Goal: Information Seeking & Learning: Learn about a topic

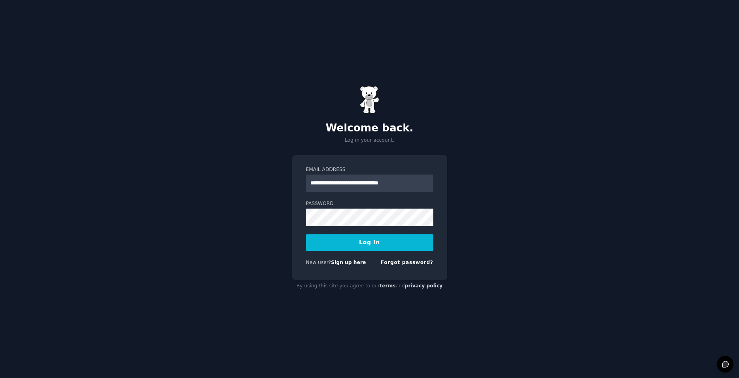
type input "**********"
click at [376, 242] on button "Log In" at bounding box center [369, 242] width 127 height 17
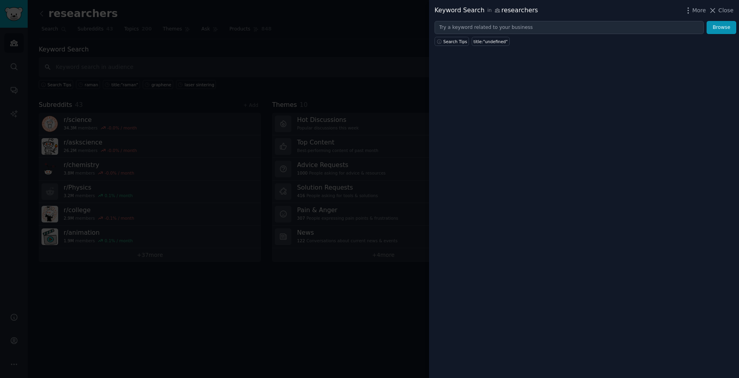
click at [340, 39] on div at bounding box center [369, 189] width 739 height 378
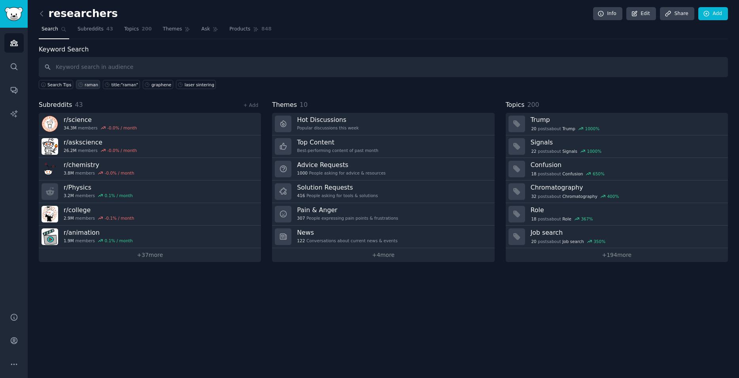
click at [85, 84] on div "raman" at bounding box center [91, 85] width 13 height 6
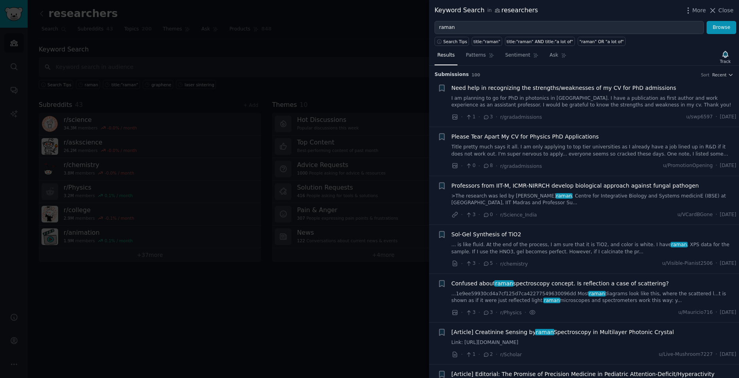
click at [541, 280] on span "Confused about raman spectroscopy concept. Is reflection a case of scattering?" at bounding box center [561, 283] width 218 height 8
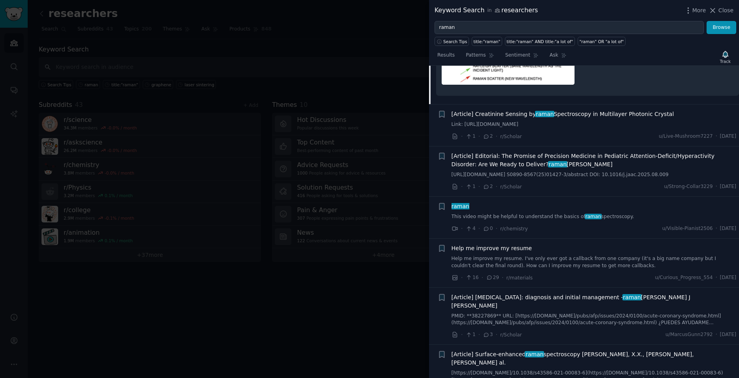
scroll to position [451, 0]
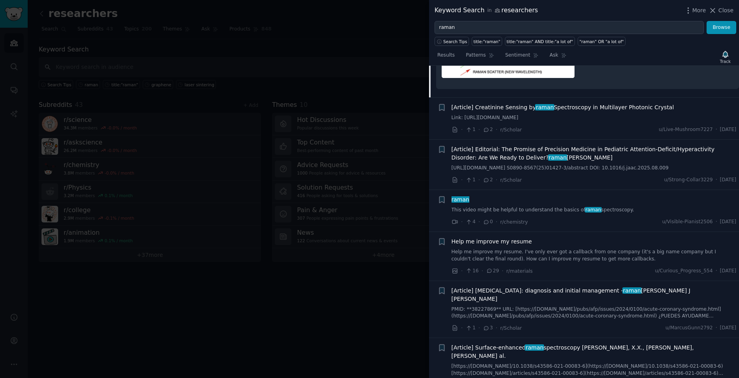
click at [533, 214] on link "This video might be helpful to understand the basics of raman spectroscopy." at bounding box center [594, 209] width 285 height 7
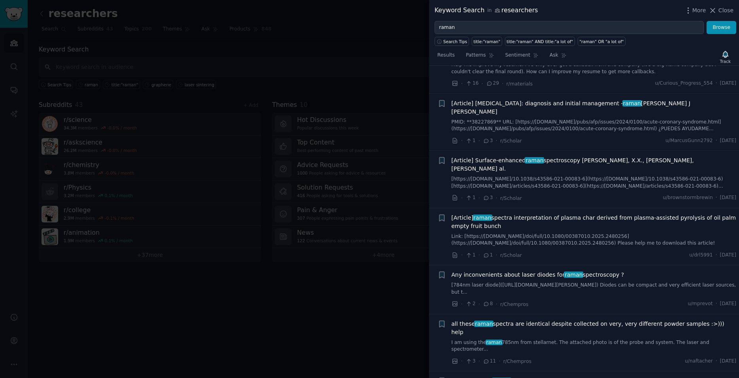
scroll to position [619, 0]
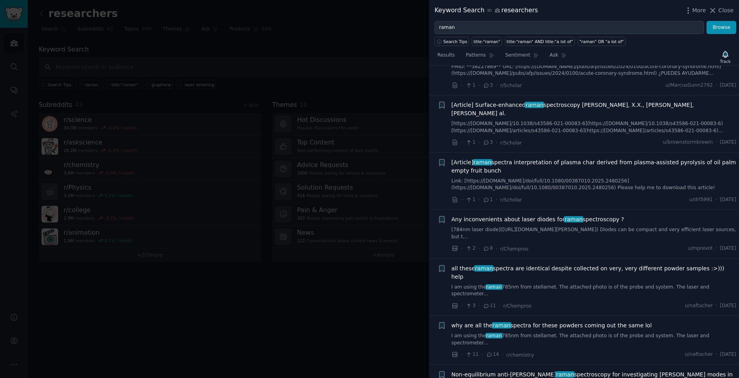
click at [548, 264] on span "all these raman spectra are identical despite collected on very, very different…" at bounding box center [594, 272] width 285 height 17
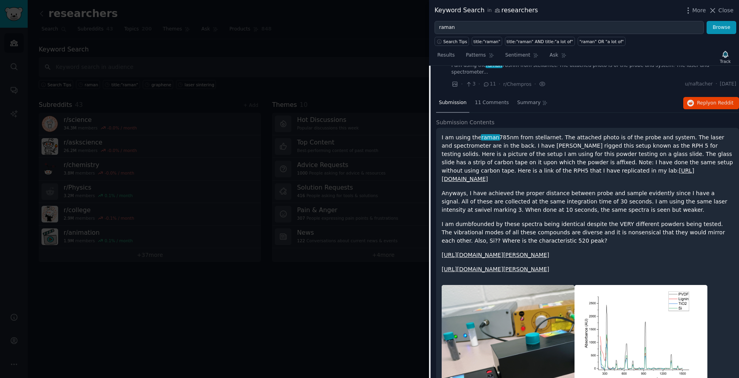
scroll to position [508, 0]
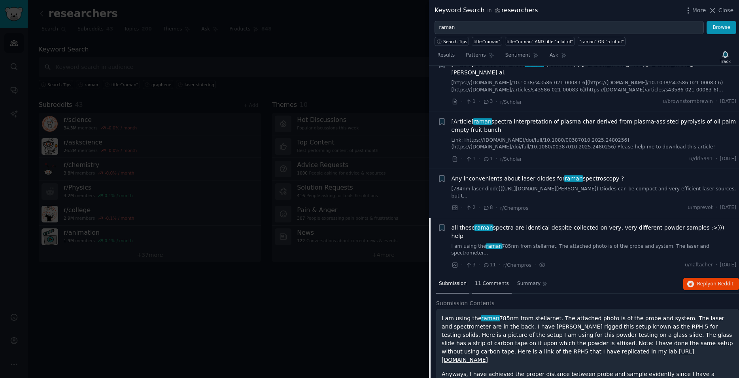
click at [480, 280] on span "11 Comments" at bounding box center [492, 283] width 34 height 7
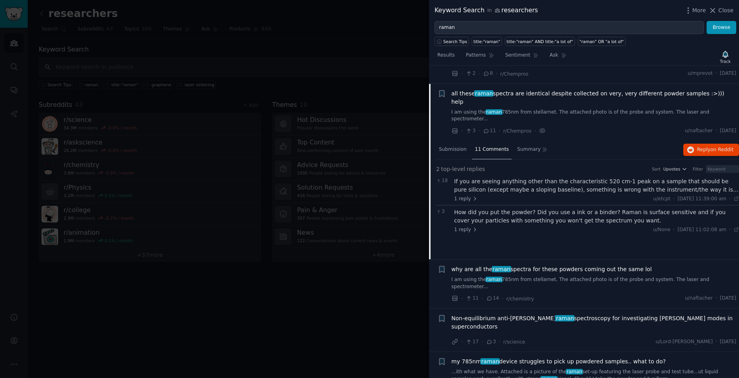
scroll to position [642, 0]
click at [486, 146] on span "11 Comments" at bounding box center [492, 149] width 34 height 7
click at [491, 146] on span "11 Comments" at bounding box center [492, 149] width 34 height 7
click at [669, 166] on span "Upvotes" at bounding box center [671, 169] width 17 height 6
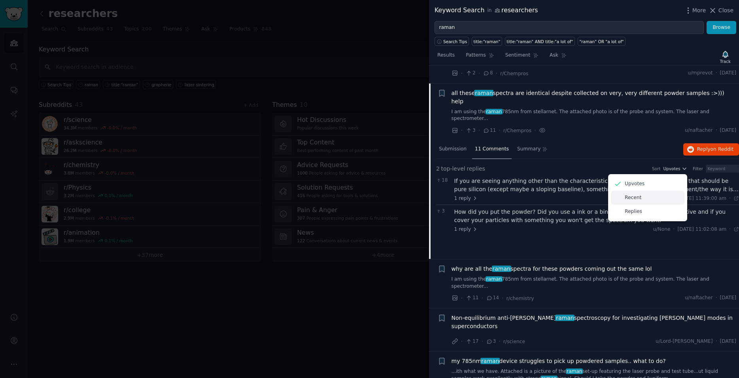
click at [625, 194] on p "Recent" at bounding box center [633, 197] width 17 height 7
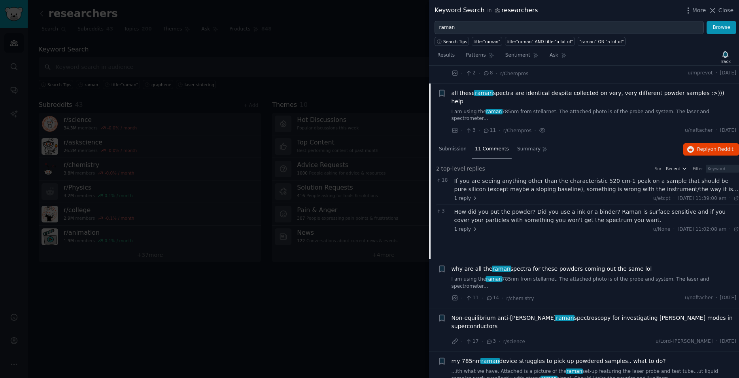
click at [682, 166] on icon "button" at bounding box center [685, 169] width 6 height 6
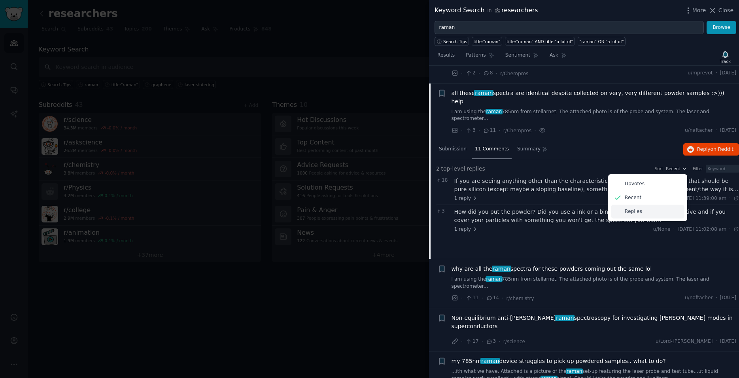
click at [631, 208] on p "Replies" at bounding box center [633, 211] width 17 height 7
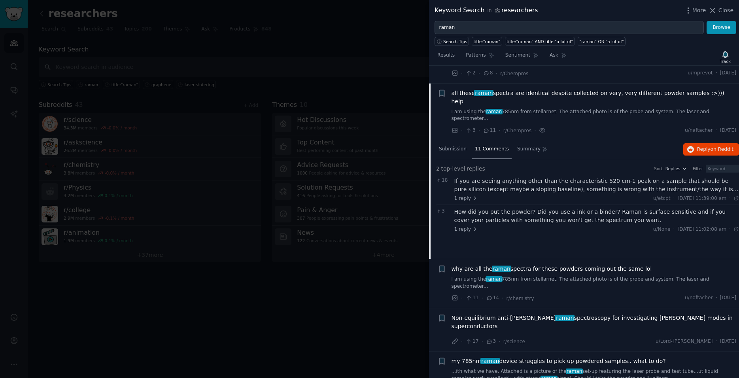
click at [486, 146] on span "11 Comments" at bounding box center [492, 149] width 34 height 7
click at [487, 146] on span "11 Comments" at bounding box center [492, 149] width 34 height 7
click at [482, 140] on div "11 Comments" at bounding box center [492, 149] width 40 height 19
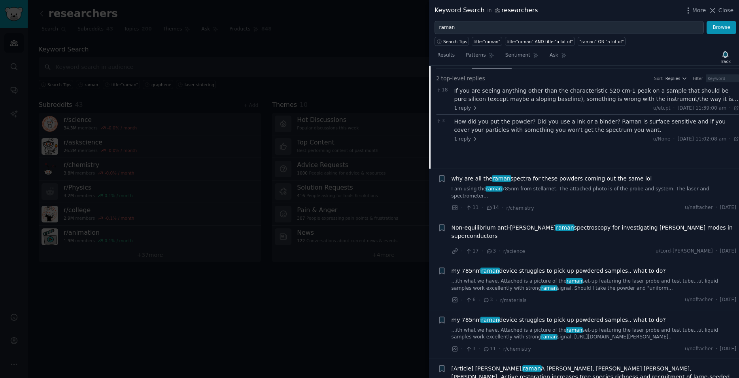
scroll to position [597, 0]
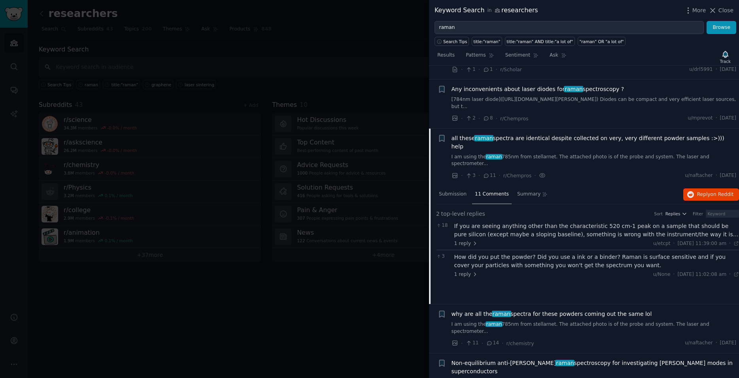
click at [494, 222] on div "If you are seeing anything other than the characteristic 520 cm-1 peak on a sam…" at bounding box center [596, 230] width 285 height 17
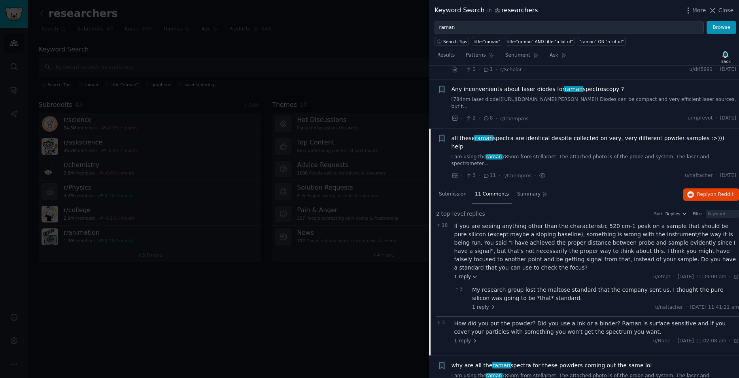
click at [473, 276] on icon at bounding box center [474, 277] width 3 height 2
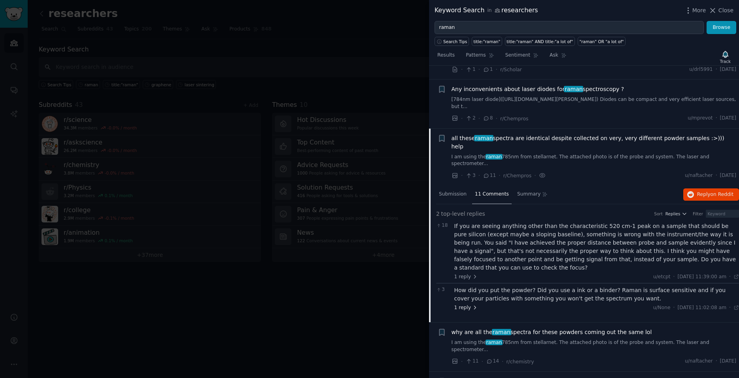
click at [473, 305] on icon at bounding box center [475, 308] width 6 height 6
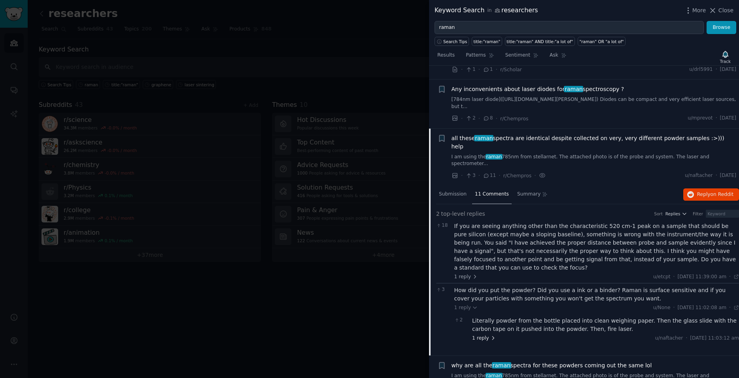
click at [492, 336] on icon at bounding box center [493, 337] width 2 height 3
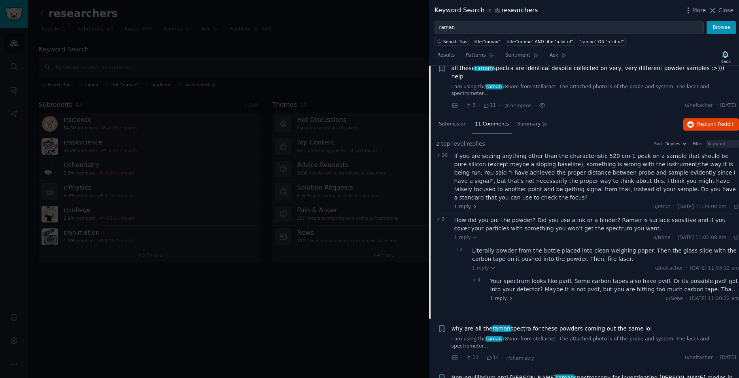
scroll to position [687, 0]
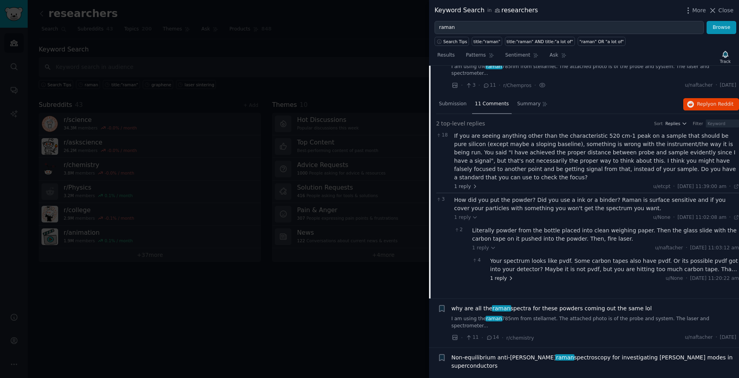
click at [508, 275] on icon at bounding box center [511, 278] width 6 height 6
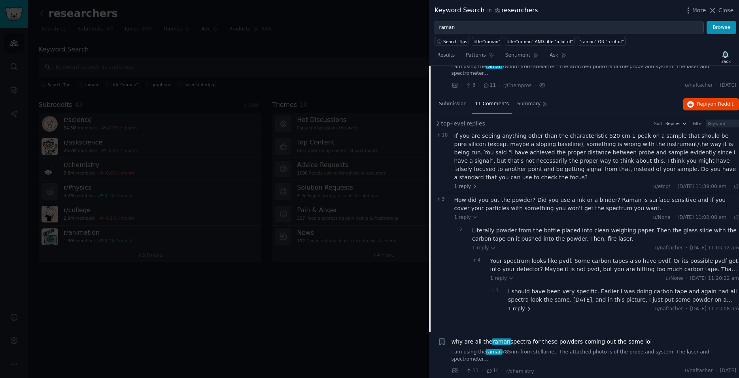
click at [528, 306] on icon at bounding box center [529, 309] width 6 height 6
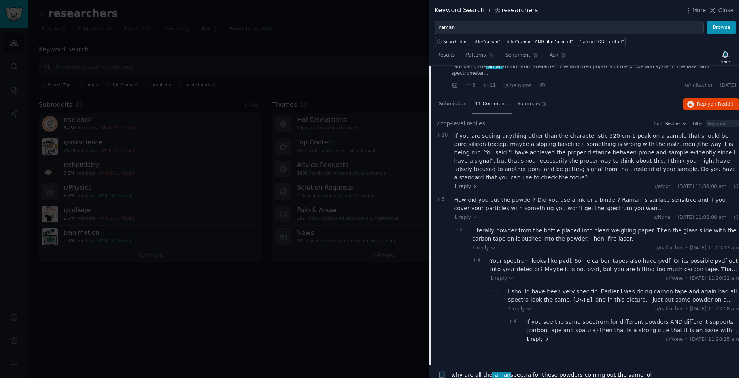
click at [544, 336] on icon at bounding box center [547, 339] width 6 height 6
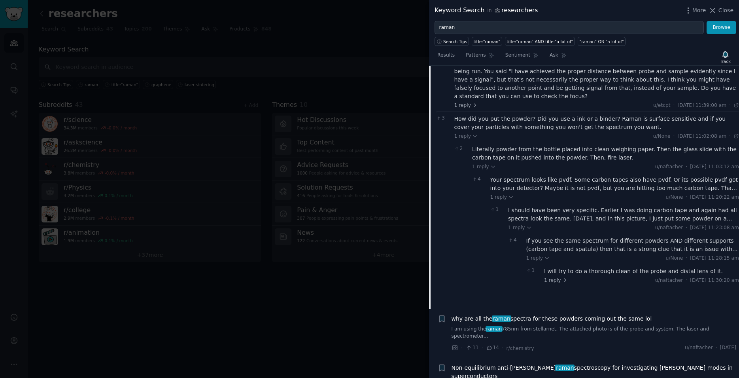
scroll to position [778, 0]
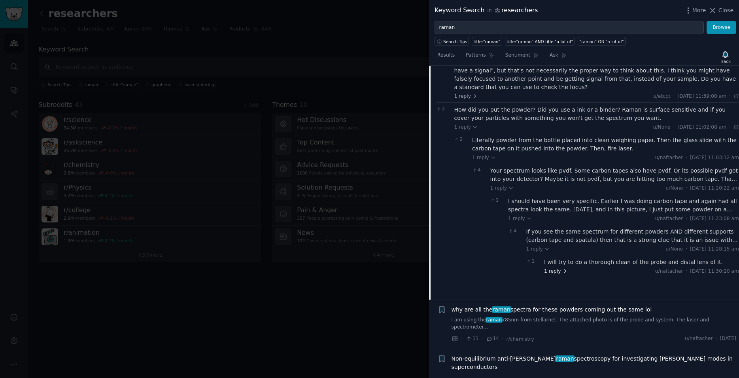
click at [564, 269] on icon at bounding box center [565, 270] width 2 height 3
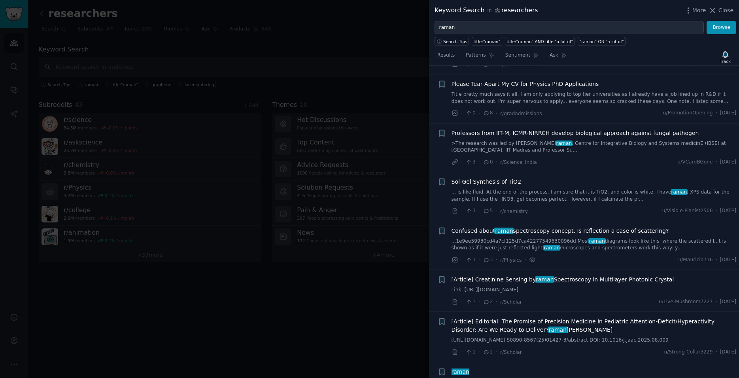
scroll to position [0, 0]
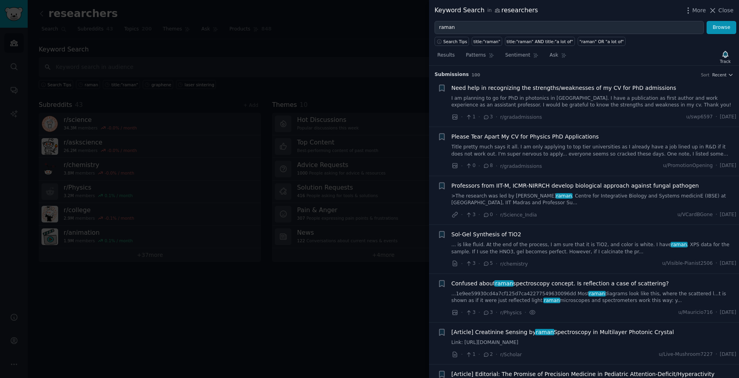
click at [472, 72] on span "100" at bounding box center [476, 74] width 9 height 5
click at [140, 285] on div at bounding box center [369, 189] width 739 height 378
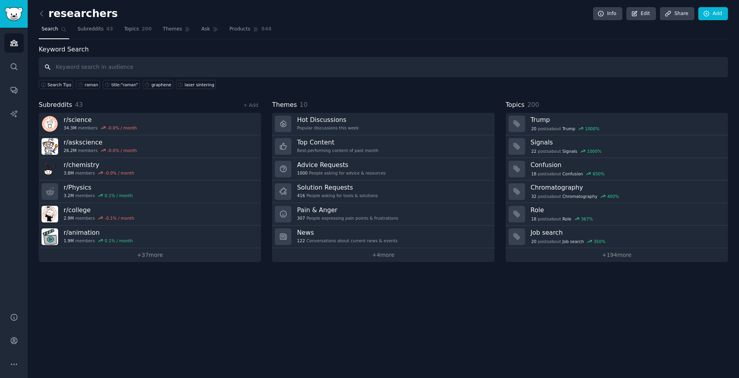
click at [91, 68] on input "text" at bounding box center [383, 67] width 689 height 20
type input "xrd"
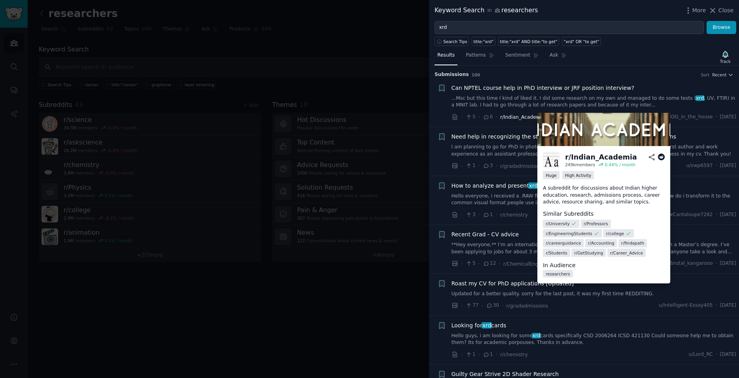
click at [523, 117] on span "r/Indian_Academia" at bounding box center [522, 117] width 45 height 6
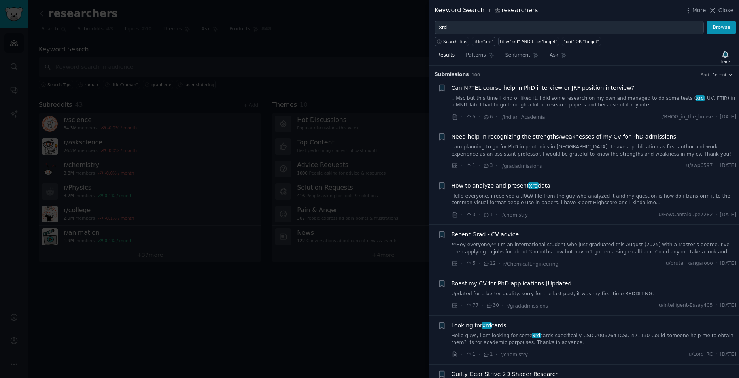
click at [120, 377] on strong ""r/Indian_Academia"" at bounding box center [88, 381] width 63 height 6
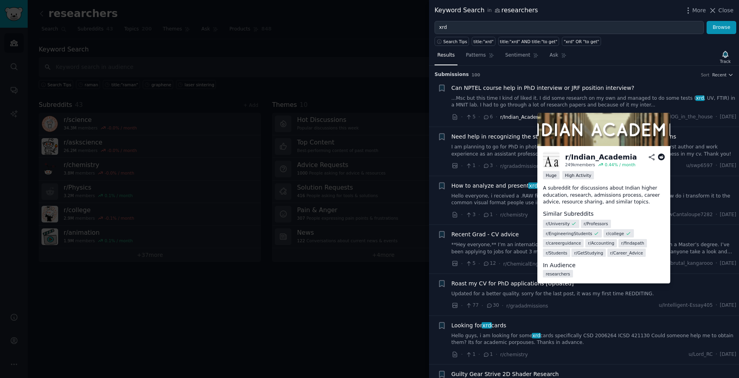
click at [522, 117] on span "r/Indian_Academia" at bounding box center [522, 117] width 45 height 6
click at [661, 155] on icon at bounding box center [661, 156] width 7 height 7
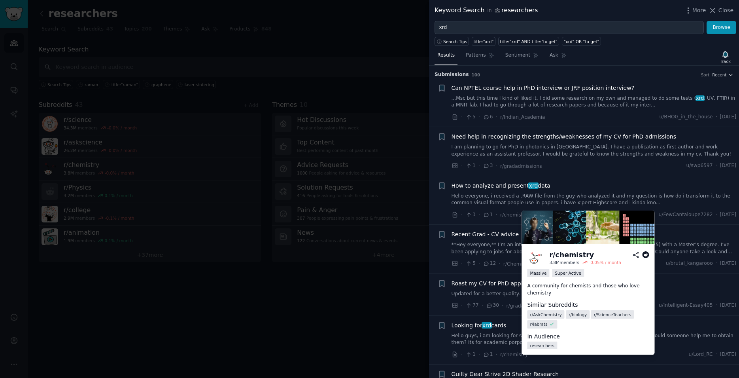
click at [646, 253] on icon at bounding box center [645, 254] width 7 height 7
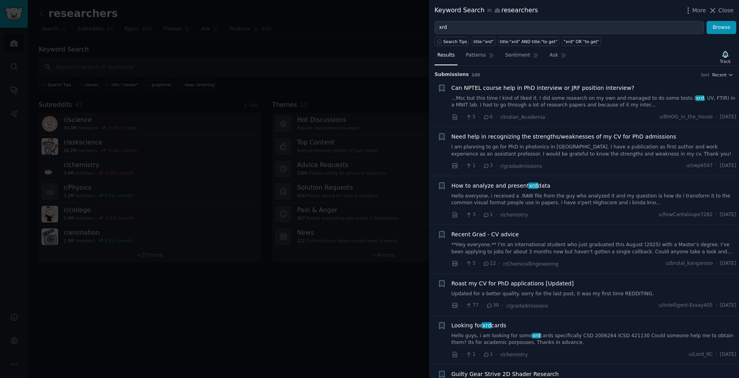
click at [336, 38] on div at bounding box center [369, 189] width 739 height 378
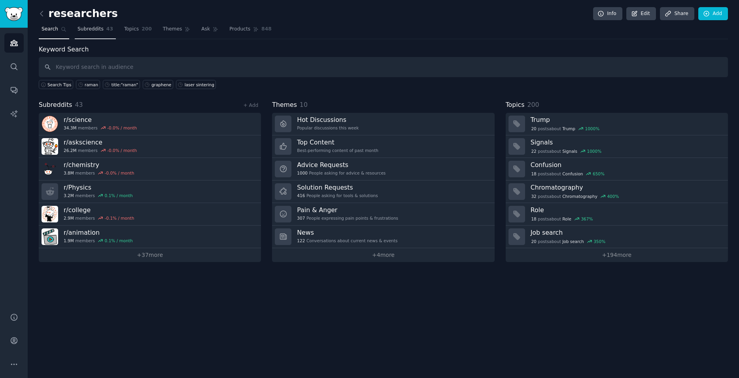
click at [83, 28] on span "Subreddits" at bounding box center [91, 29] width 26 height 7
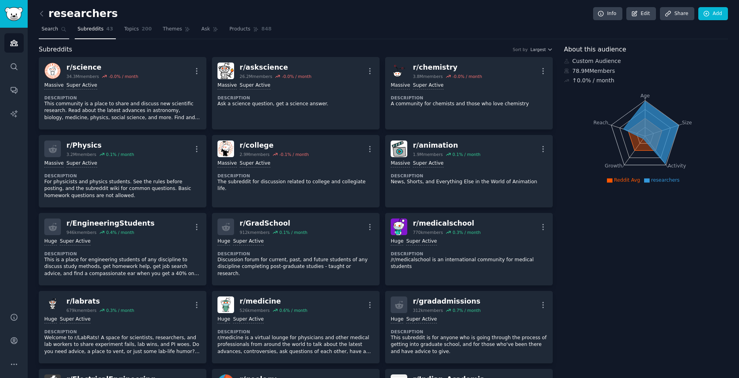
click at [57, 30] on link "Search" at bounding box center [54, 31] width 30 height 16
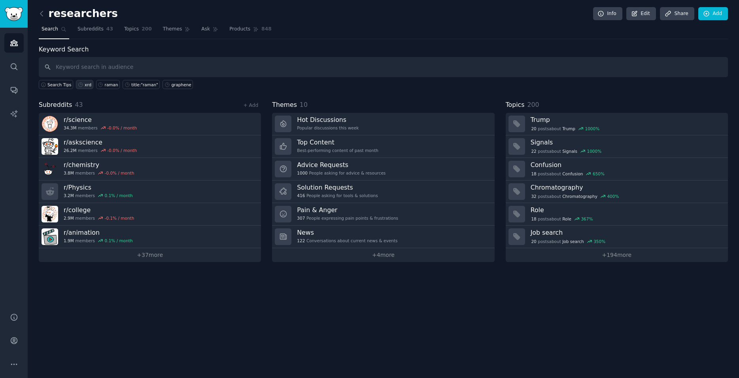
click at [81, 85] on link "xrd" at bounding box center [84, 84] width 17 height 9
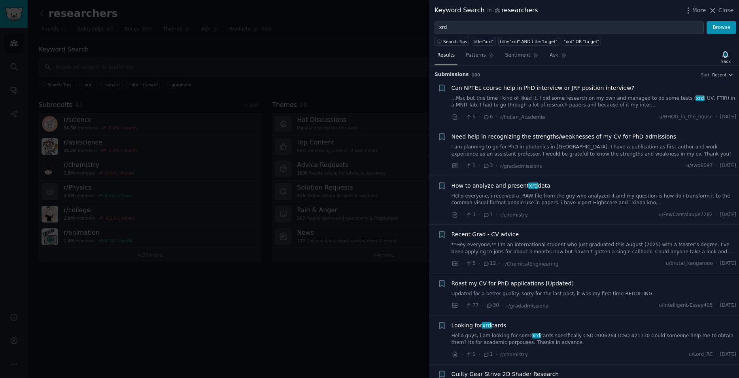
click at [472, 75] on span "100" at bounding box center [476, 74] width 9 height 5
click at [718, 74] on span "Recent" at bounding box center [719, 75] width 14 height 6
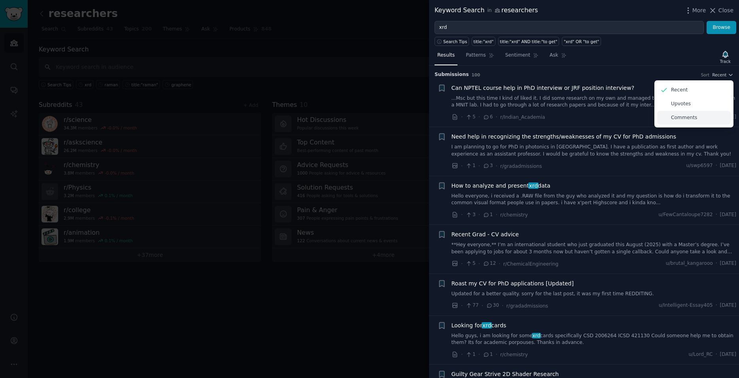
click at [677, 115] on p "Comments" at bounding box center [684, 117] width 26 height 7
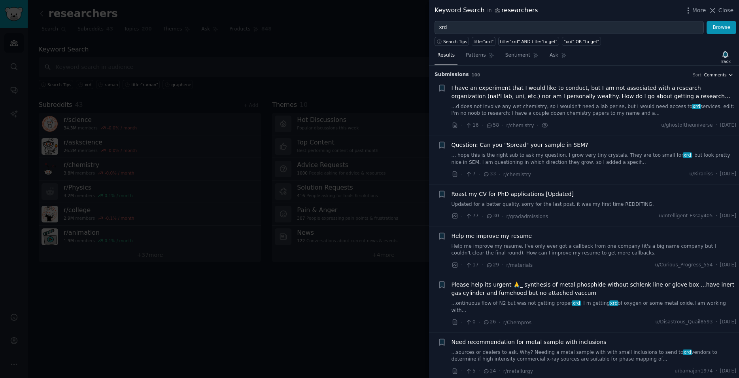
click at [728, 74] on icon "button" at bounding box center [731, 75] width 6 height 6
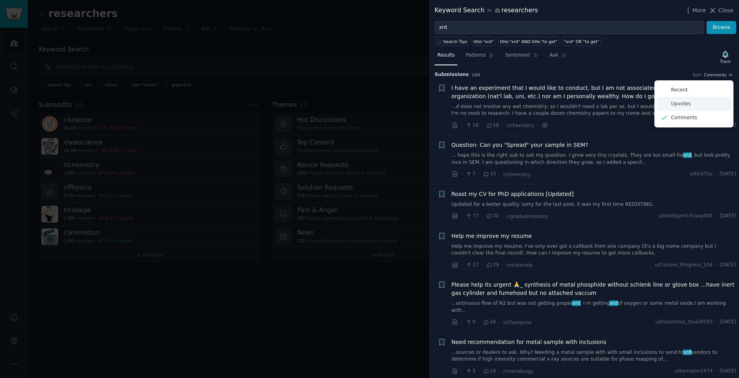
click at [687, 104] on div "Upvotes" at bounding box center [694, 104] width 74 height 14
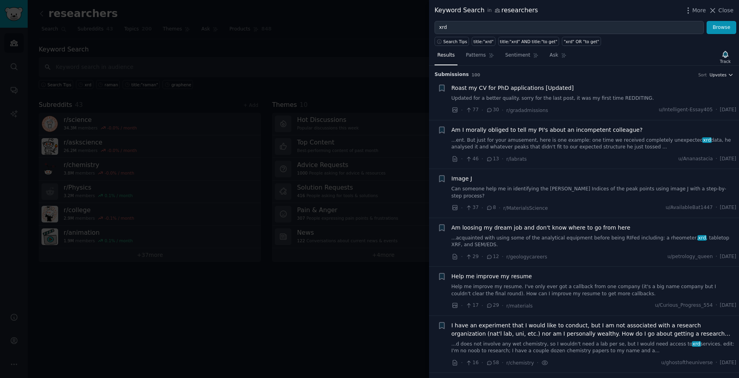
click at [728, 75] on icon "button" at bounding box center [731, 75] width 6 height 6
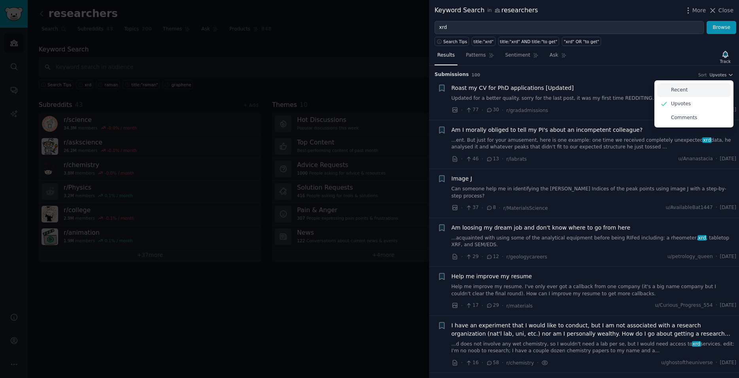
click at [683, 89] on div "Recent" at bounding box center [694, 90] width 74 height 14
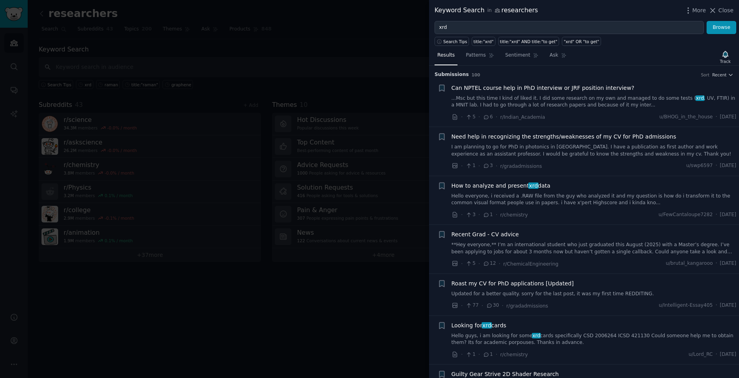
click at [520, 193] on link "Hello everyone, i received a .RAW file from the guy who analyzed it and my ques…" at bounding box center [594, 200] width 285 height 14
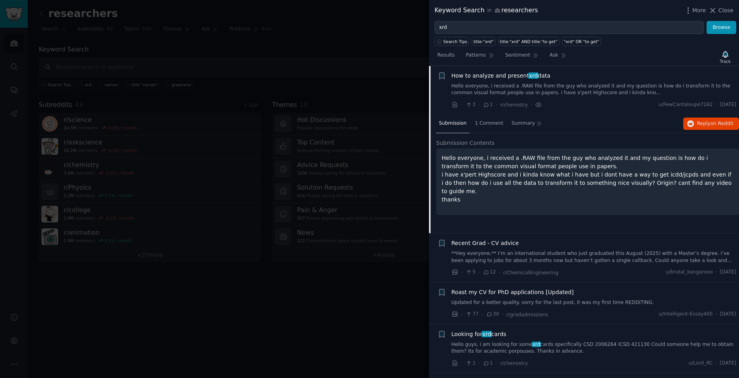
scroll to position [110, 0]
click at [530, 179] on p "Hello everyone, i received a .RAW file from the guy who analyzed it and my ques…" at bounding box center [588, 178] width 292 height 50
click at [700, 123] on span "Reply on Reddit" at bounding box center [715, 123] width 36 height 7
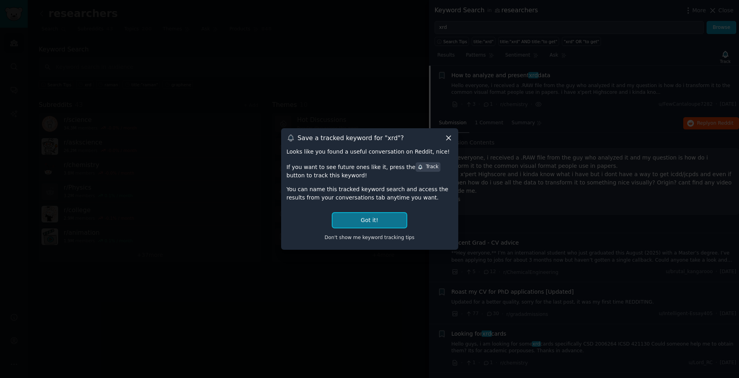
click at [373, 220] on button "Got it!" at bounding box center [370, 220] width 74 height 15
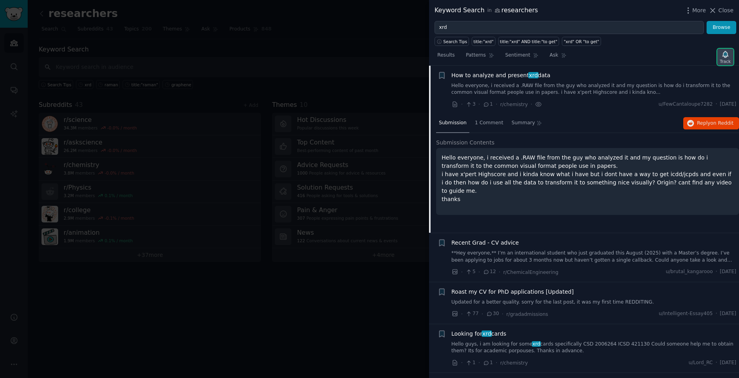
click at [723, 51] on icon "button" at bounding box center [725, 54] width 8 height 8
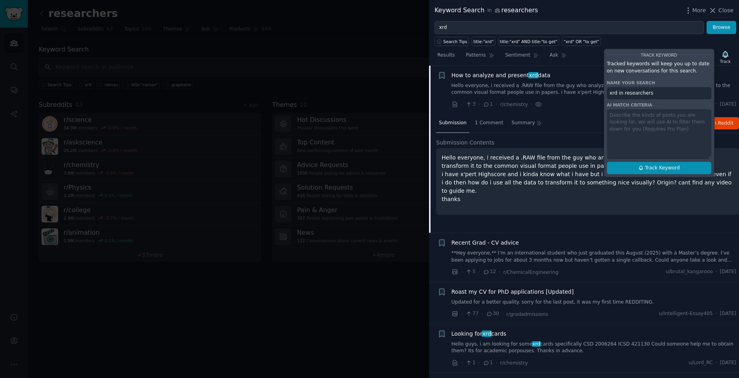
click at [655, 166] on span "Track Keyword" at bounding box center [662, 168] width 35 height 7
type input "xrd in researchers"
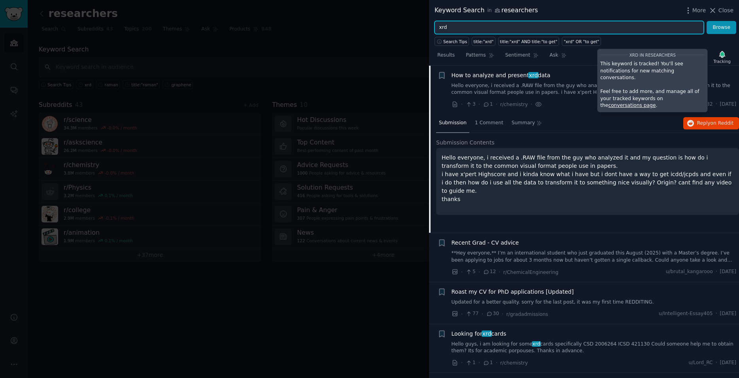
click at [456, 26] on input "xrd" at bounding box center [569, 27] width 269 height 13
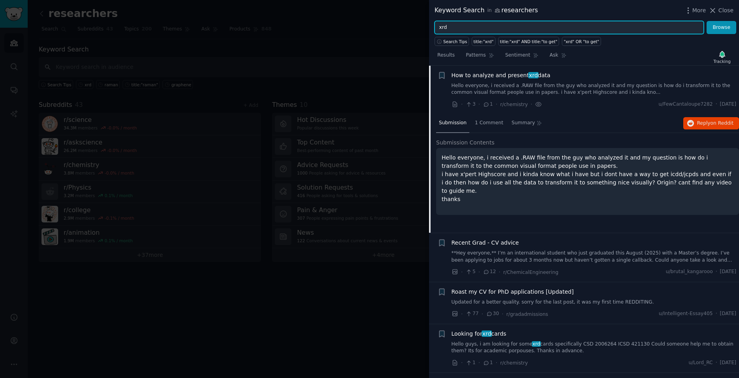
drag, startPoint x: 456, startPoint y: 26, endPoint x: 433, endPoint y: 28, distance: 23.0
click at [435, 28] on input "xrd" at bounding box center [569, 27] width 269 height 13
type input "Raman"
click at [707, 21] on button "Browse" at bounding box center [722, 27] width 30 height 13
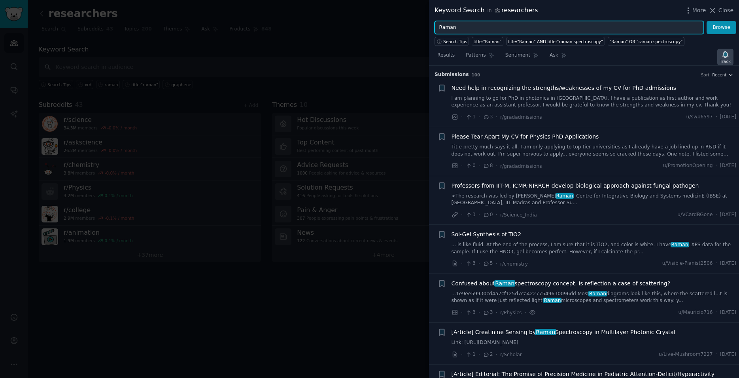
click at [727, 57] on icon "button" at bounding box center [726, 54] width 6 height 6
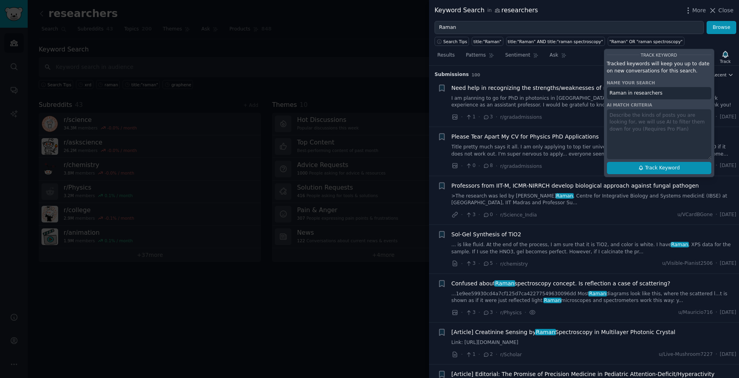
click at [664, 165] on span "Track Keyword" at bounding box center [662, 168] width 35 height 7
type input "Raman in researchers"
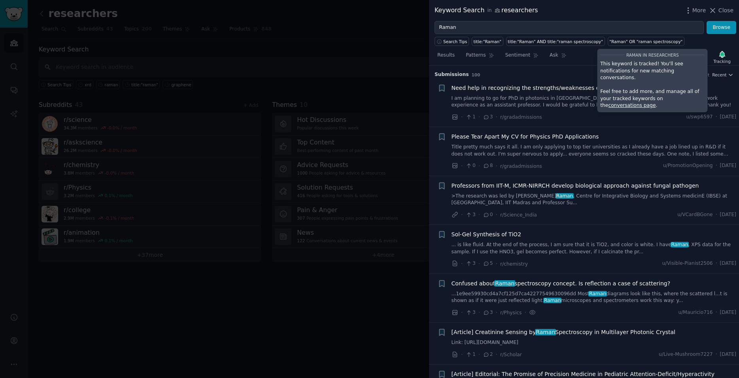
click at [186, 285] on div at bounding box center [369, 189] width 739 height 378
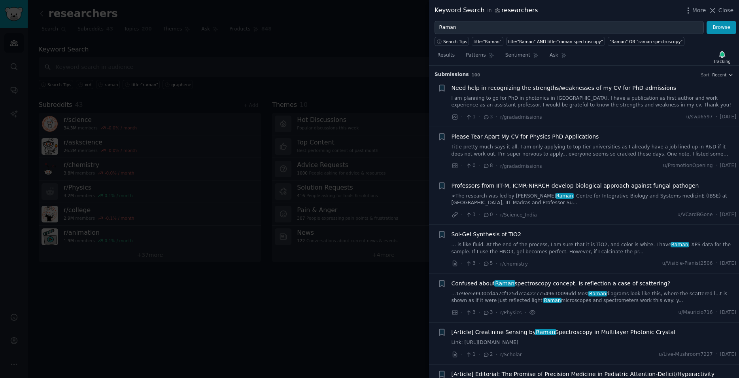
click at [221, 61] on div at bounding box center [369, 189] width 739 height 378
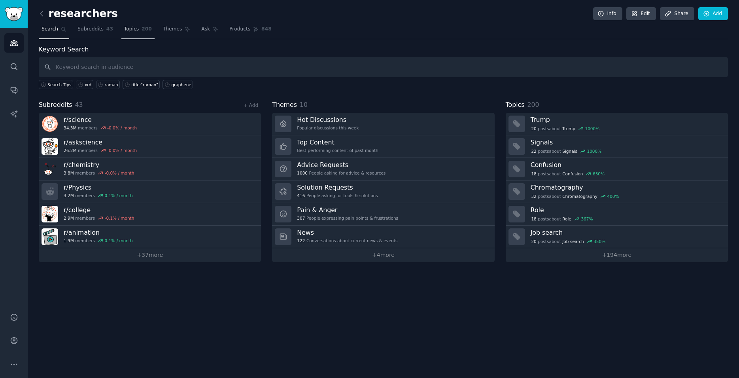
click at [131, 29] on span "Topics" at bounding box center [131, 29] width 15 height 7
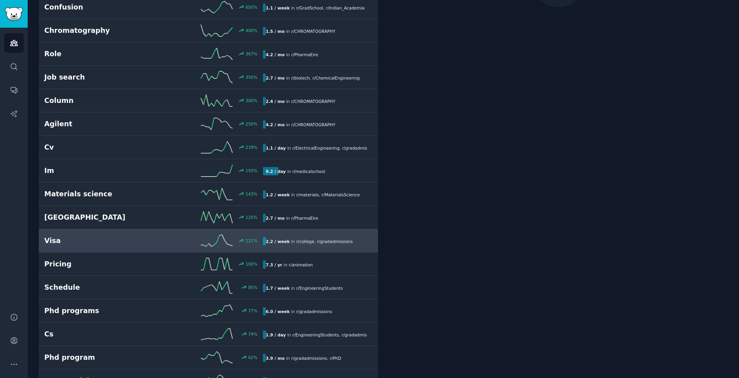
scroll to position [225, 0]
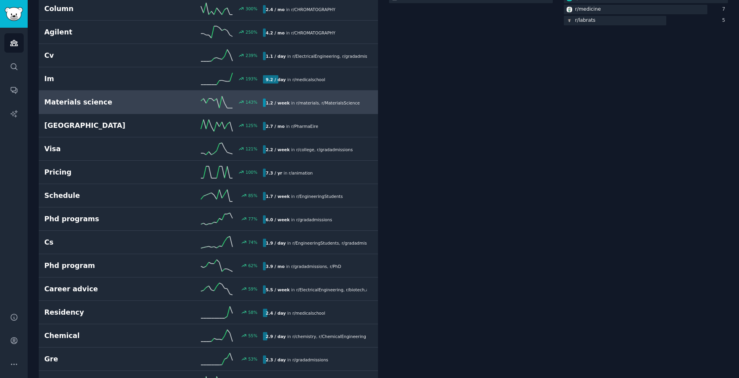
click at [101, 99] on h2 "Materials science" at bounding box center [99, 102] width 110 height 10
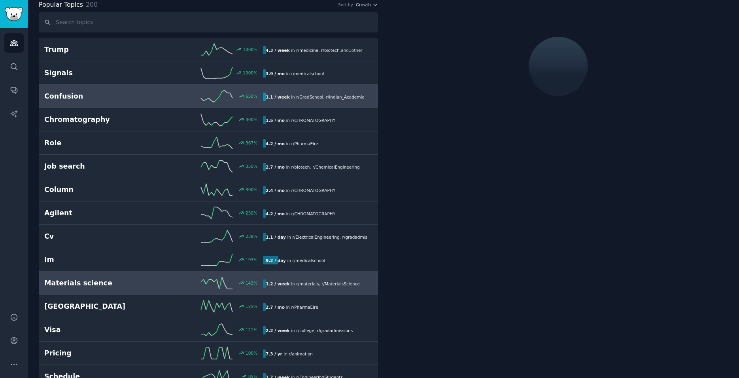
scroll to position [44, 0]
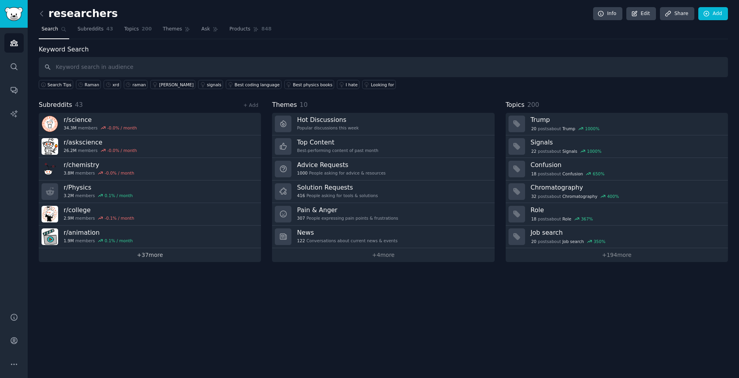
click at [163, 256] on link "+ 37 more" at bounding box center [150, 255] width 222 height 14
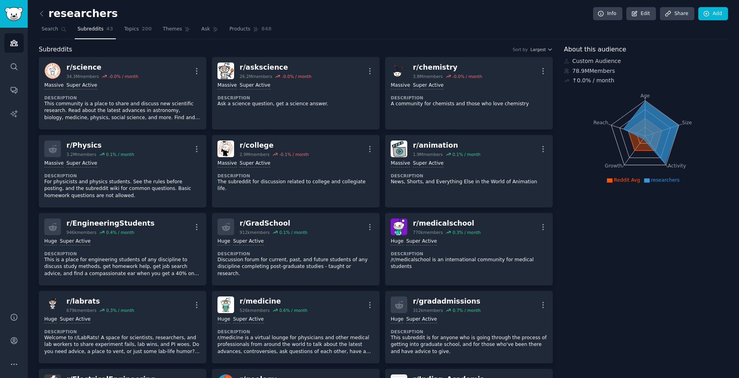
click at [61, 47] on span "Subreddits" at bounding box center [56, 50] width 34 height 10
click at [62, 29] on icon at bounding box center [64, 29] width 4 height 4
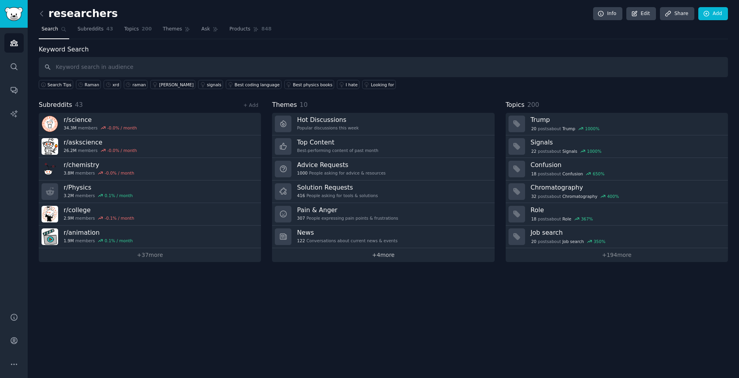
click at [388, 254] on link "+ 4 more" at bounding box center [383, 255] width 222 height 14
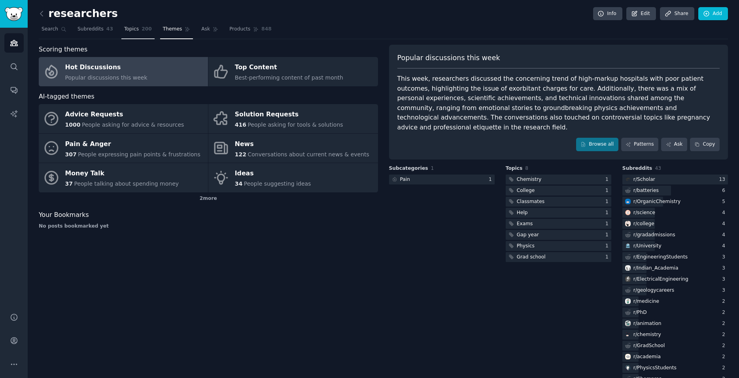
click at [133, 29] on link "Topics 200" at bounding box center [137, 31] width 33 height 16
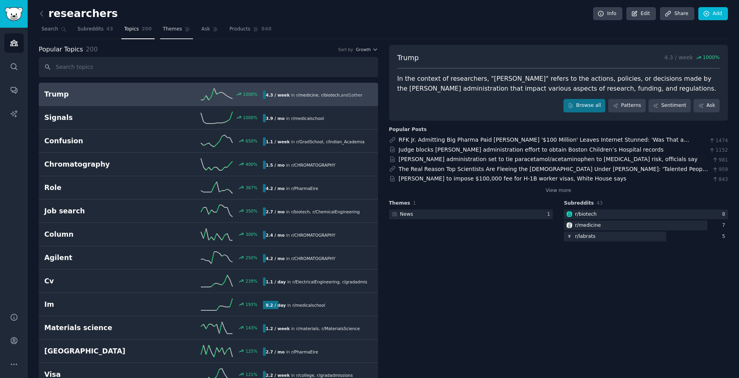
click at [170, 34] on link "Themes" at bounding box center [176, 31] width 33 height 16
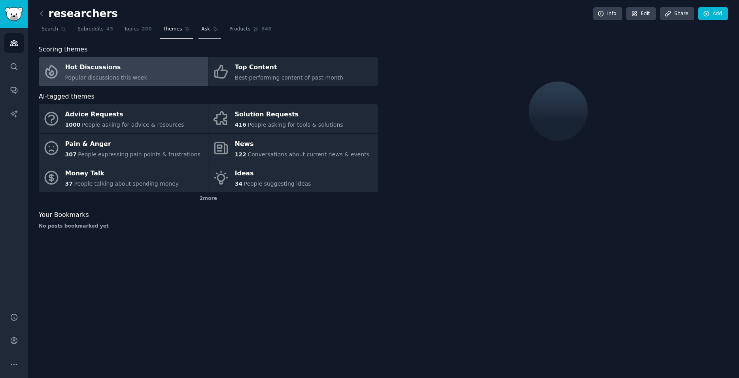
click at [199, 30] on link "Ask" at bounding box center [210, 31] width 23 height 16
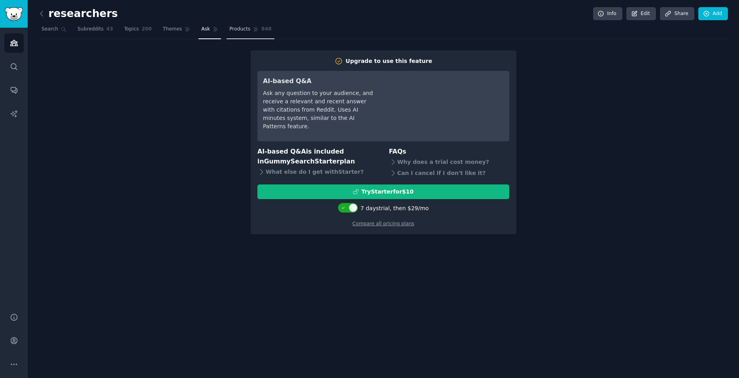
click at [227, 33] on link "Products 848" at bounding box center [250, 31] width 47 height 16
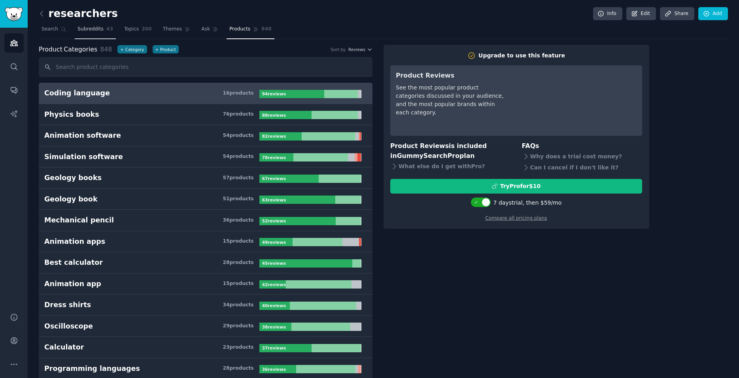
click at [90, 32] on span "Subreddits" at bounding box center [91, 29] width 26 height 7
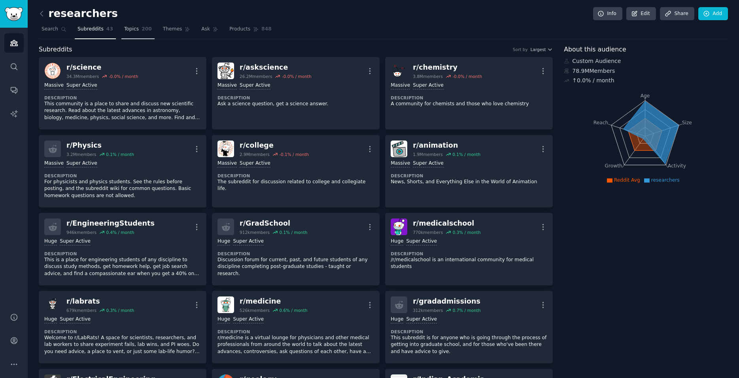
click at [142, 32] on span "200" at bounding box center [147, 29] width 10 height 7
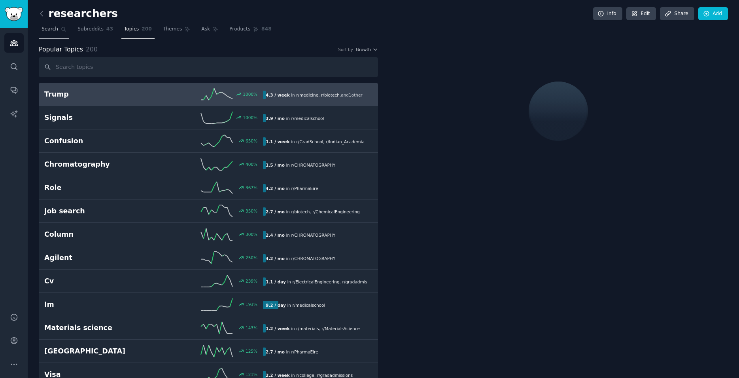
click at [53, 25] on link "Search" at bounding box center [54, 31] width 30 height 16
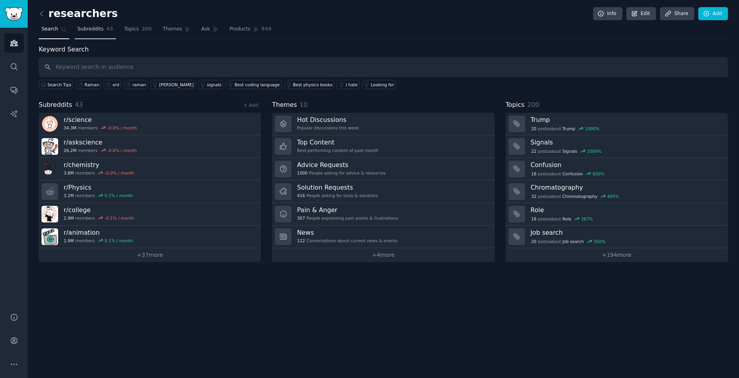
click at [83, 32] on span "Subreddits" at bounding box center [91, 29] width 26 height 7
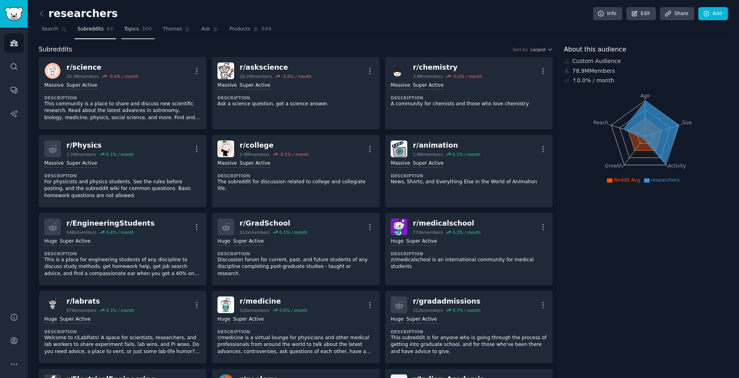
click at [124, 32] on span "Topics" at bounding box center [131, 29] width 15 height 7
